Goal: Information Seeking & Learning: Learn about a topic

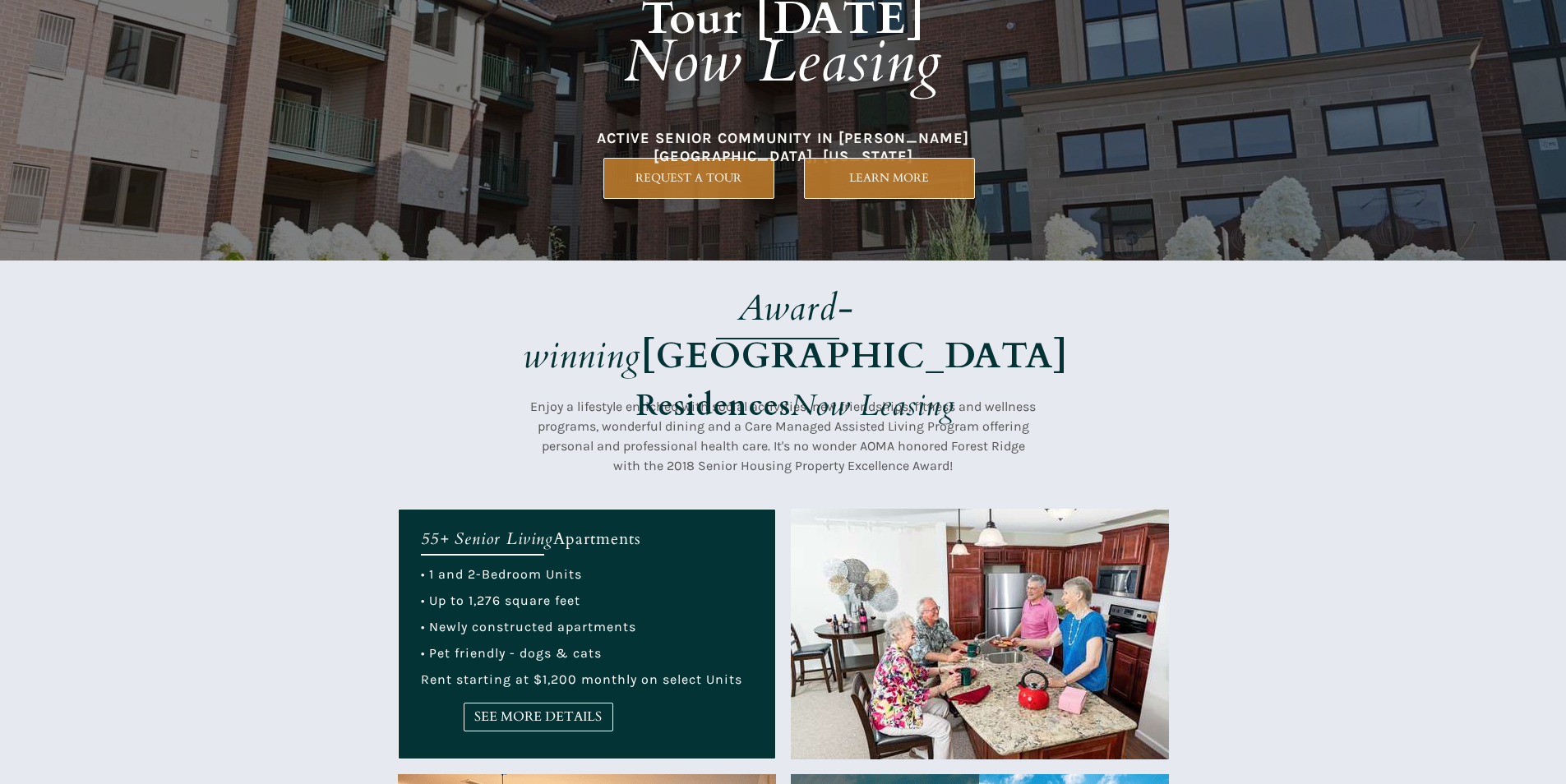
scroll to position [246, 0]
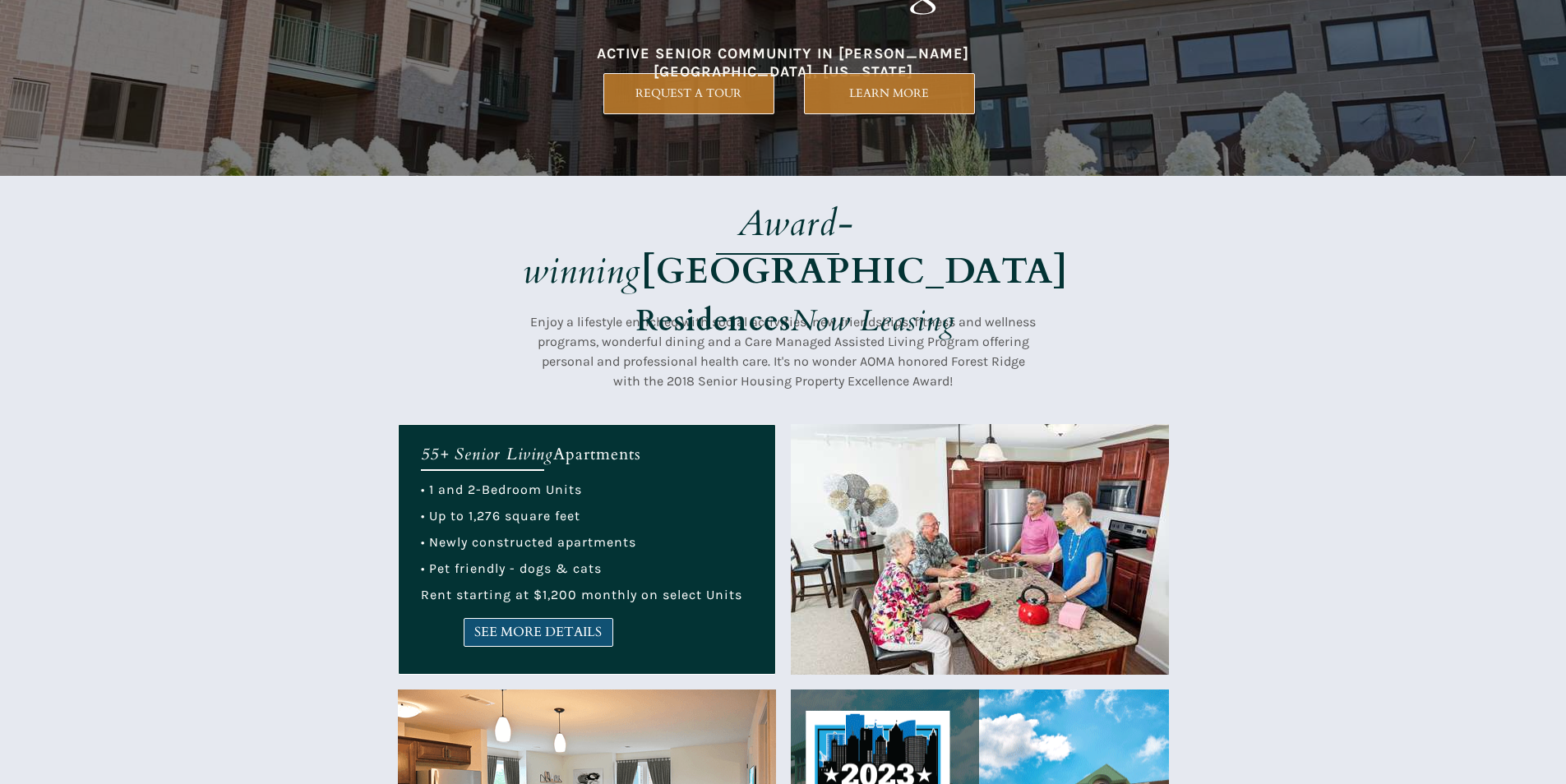
click at [562, 642] on link "SEE MORE DETAILS" at bounding box center [538, 632] width 150 height 29
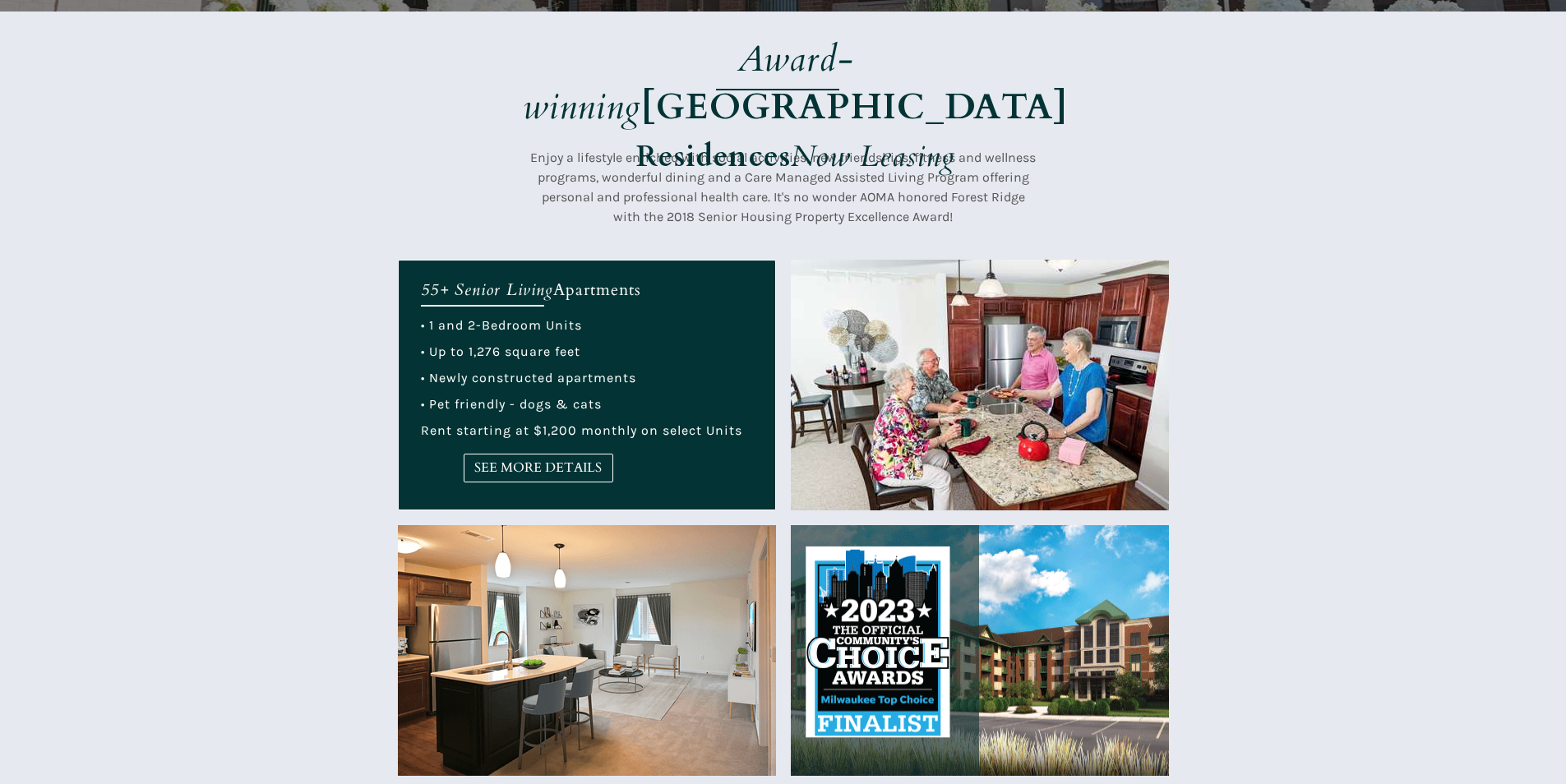
scroll to position [657, 0]
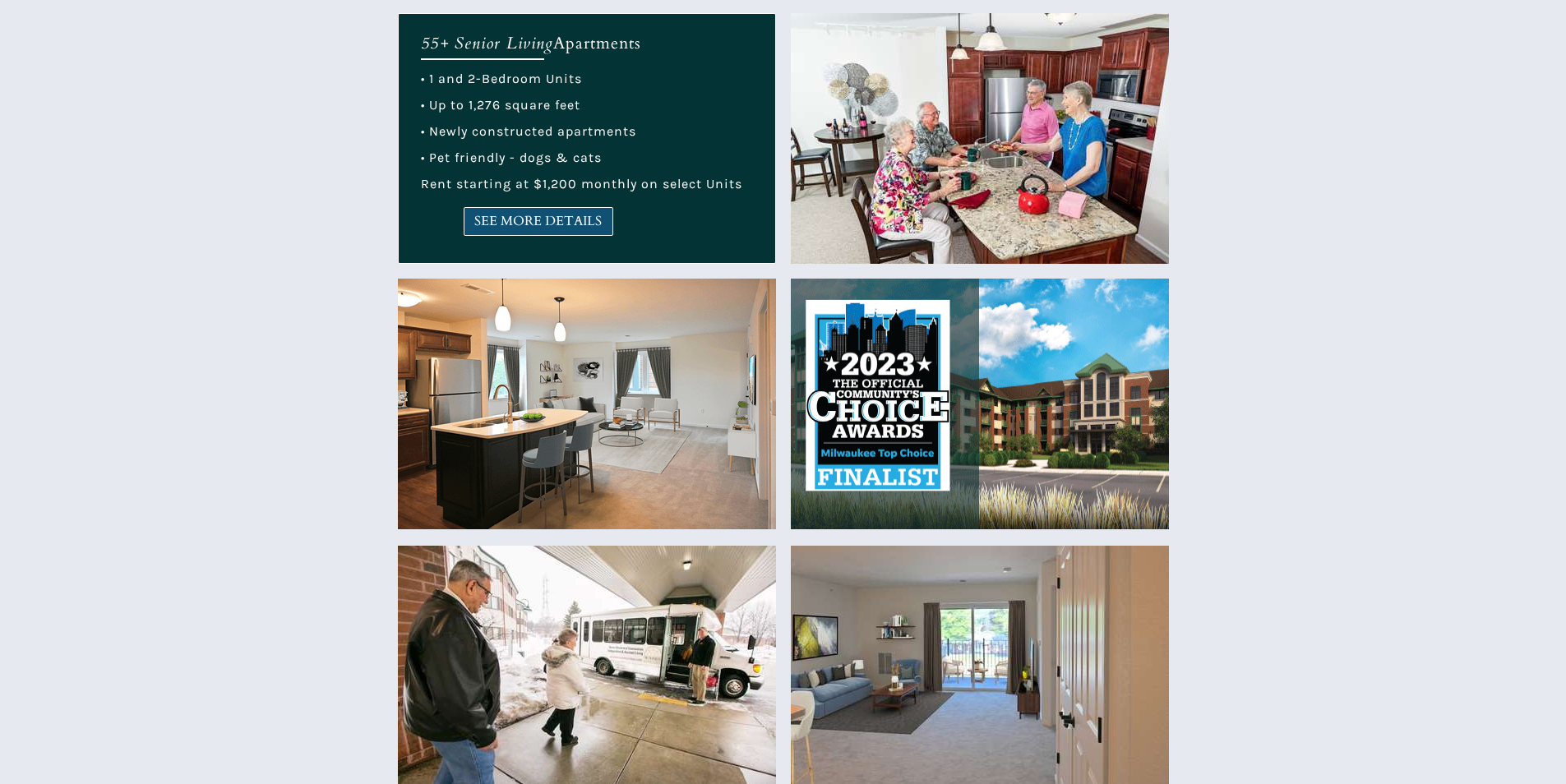
click at [487, 213] on span "SEE MORE DETAILS" at bounding box center [538, 221] width 148 height 16
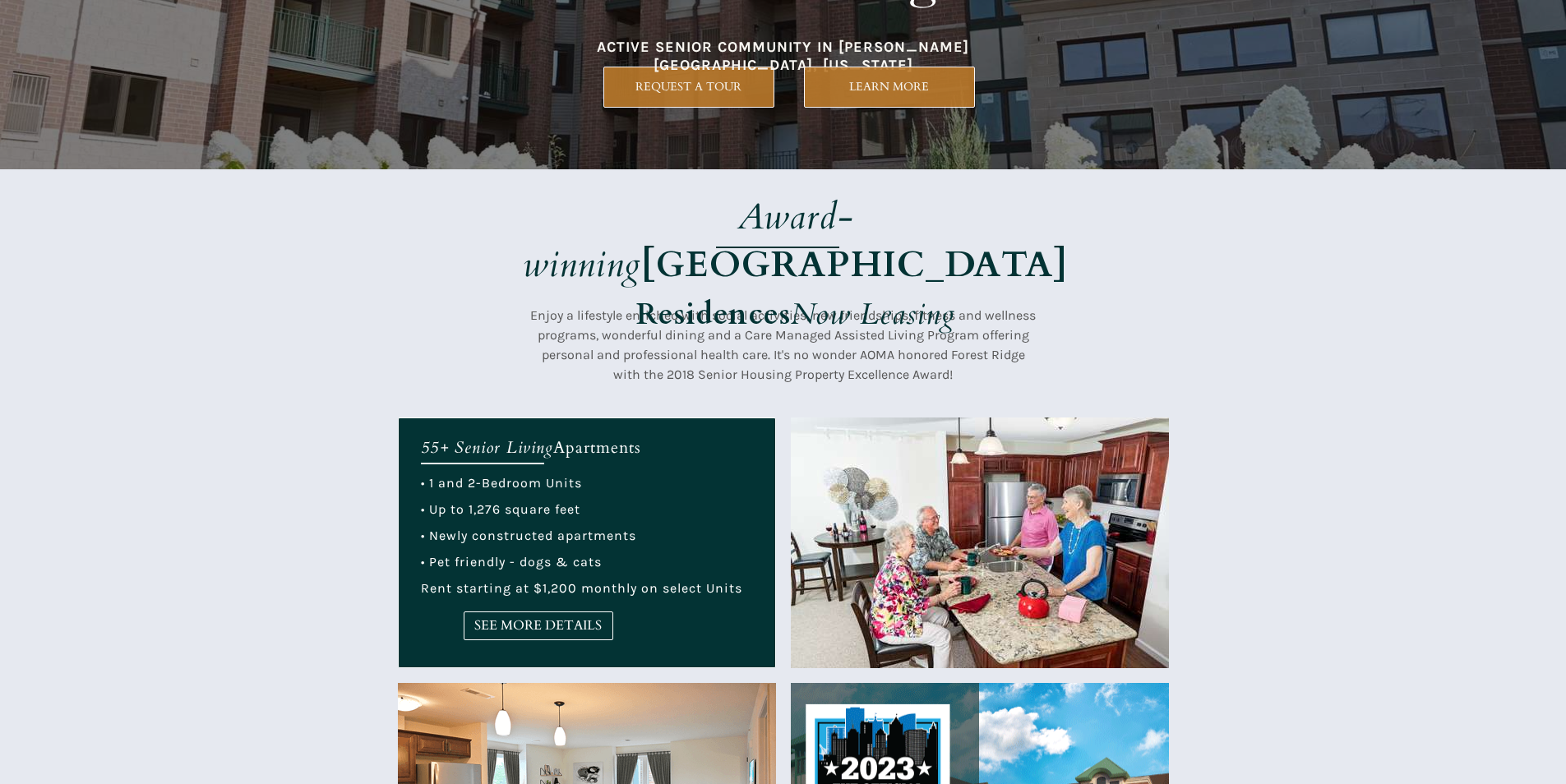
scroll to position [165, 0]
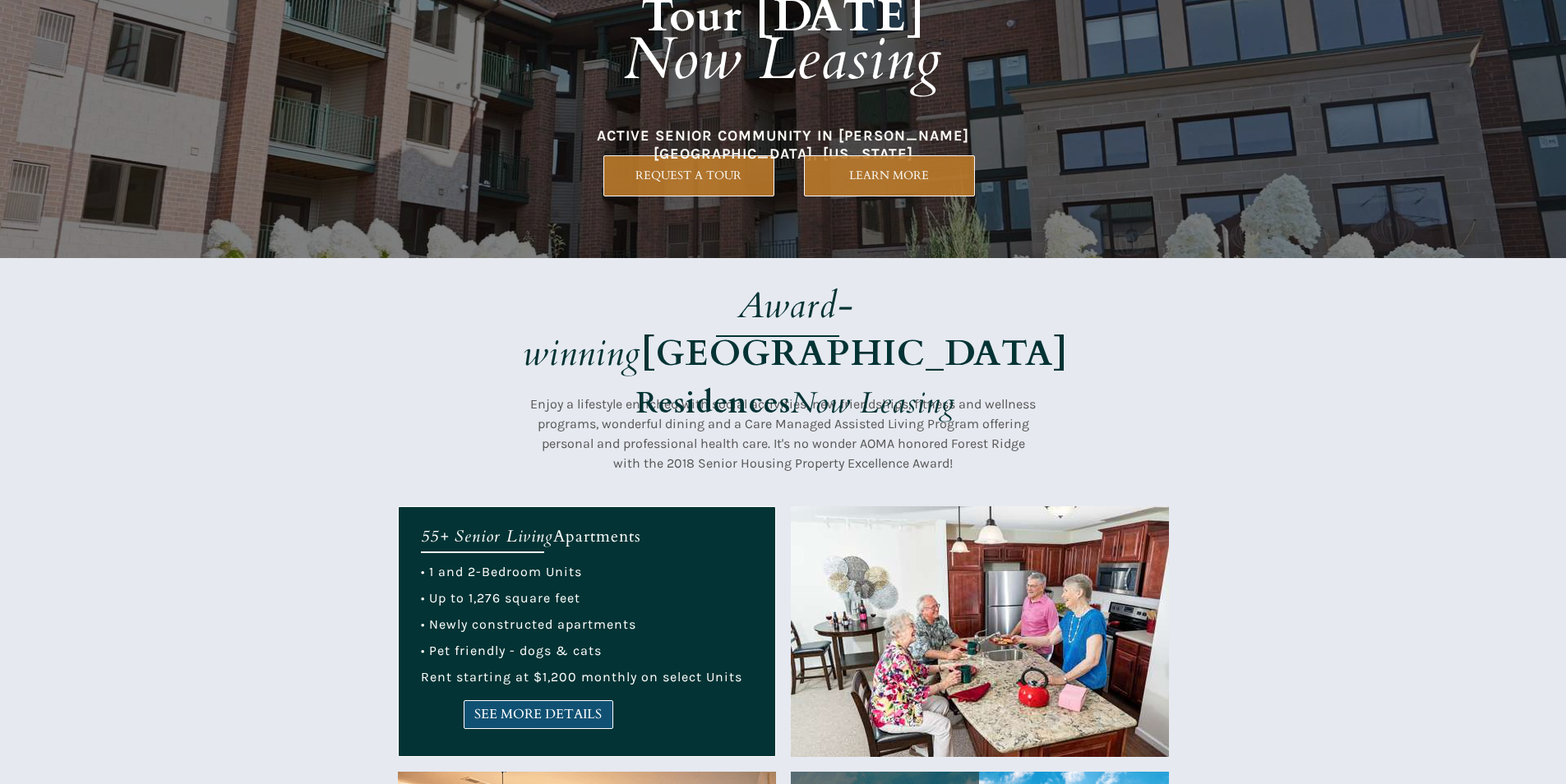
click at [484, 721] on span "SEE MORE DETAILS" at bounding box center [538, 715] width 148 height 16
click at [526, 714] on span "SEE MORE DETAILS" at bounding box center [538, 715] width 148 height 16
click at [537, 717] on span "SEE MORE DETAILS" at bounding box center [538, 715] width 148 height 16
click at [515, 707] on span "SEE MORE DETAILS" at bounding box center [538, 715] width 148 height 16
click at [607, 715] on span "SEE MORE DETAILS" at bounding box center [538, 715] width 148 height 16
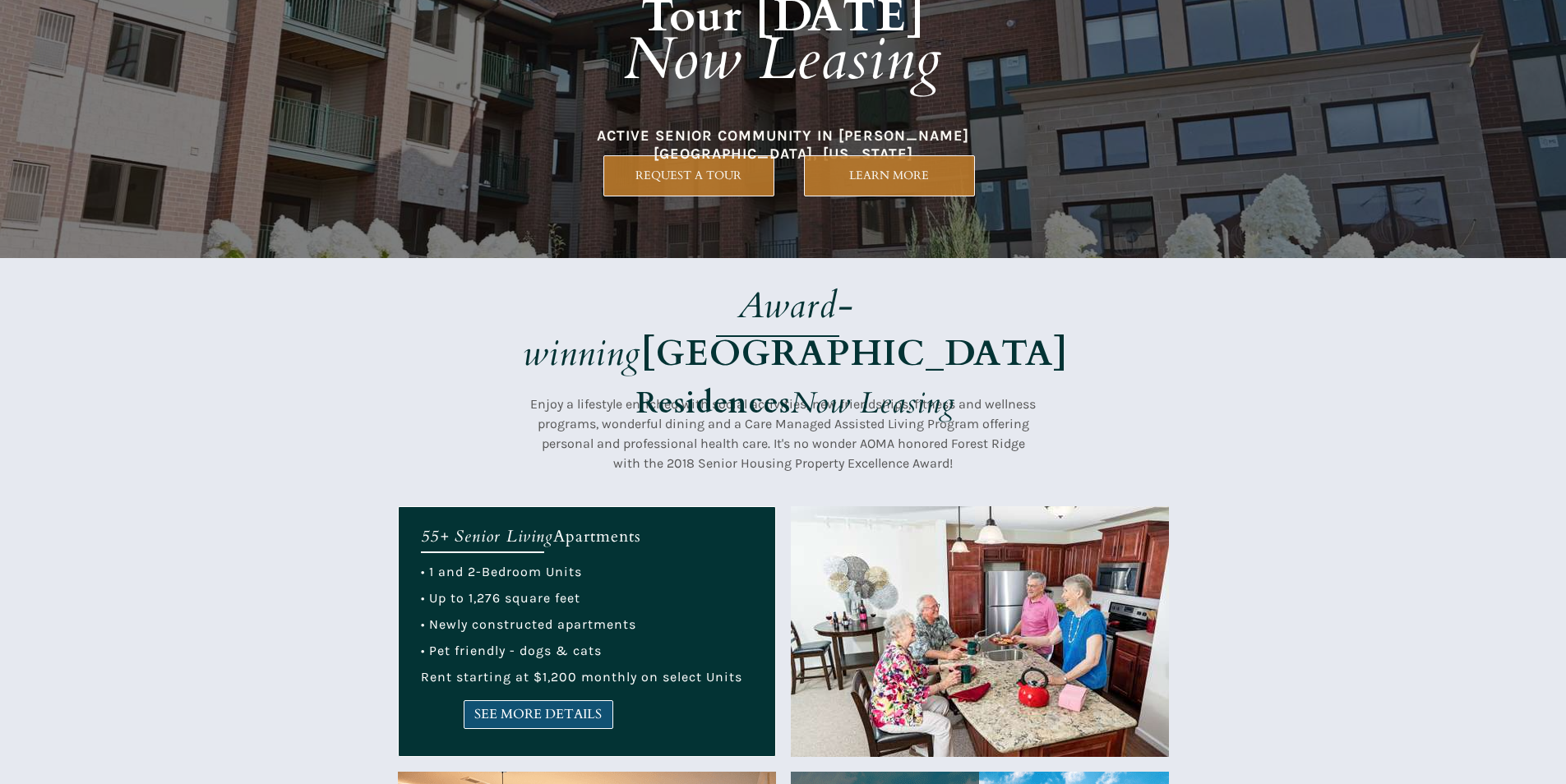
click at [510, 725] on link "SEE MORE DETAILS" at bounding box center [538, 715] width 150 height 29
click at [543, 708] on span "SEE MORE DETAILS" at bounding box center [538, 715] width 148 height 16
